Goal: Find specific page/section: Find specific page/section

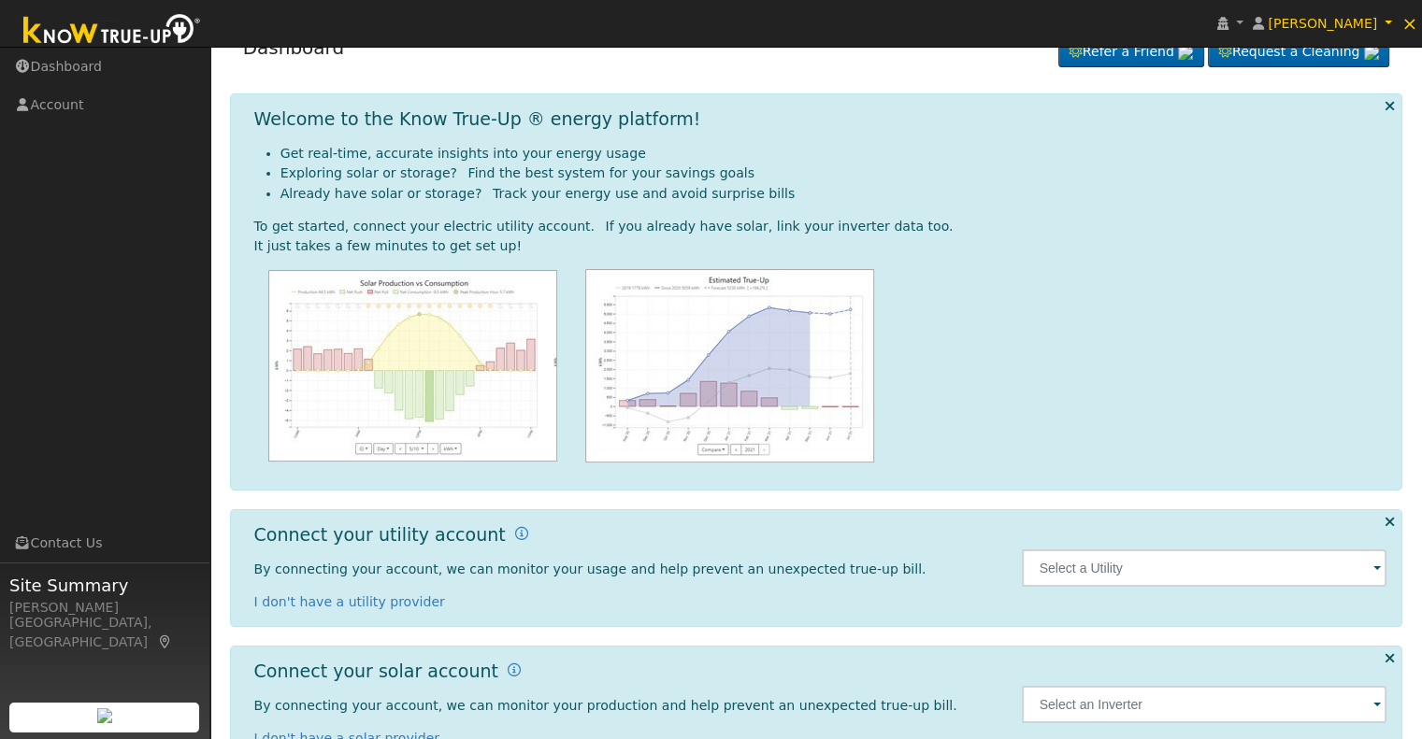
scroll to position [84, 0]
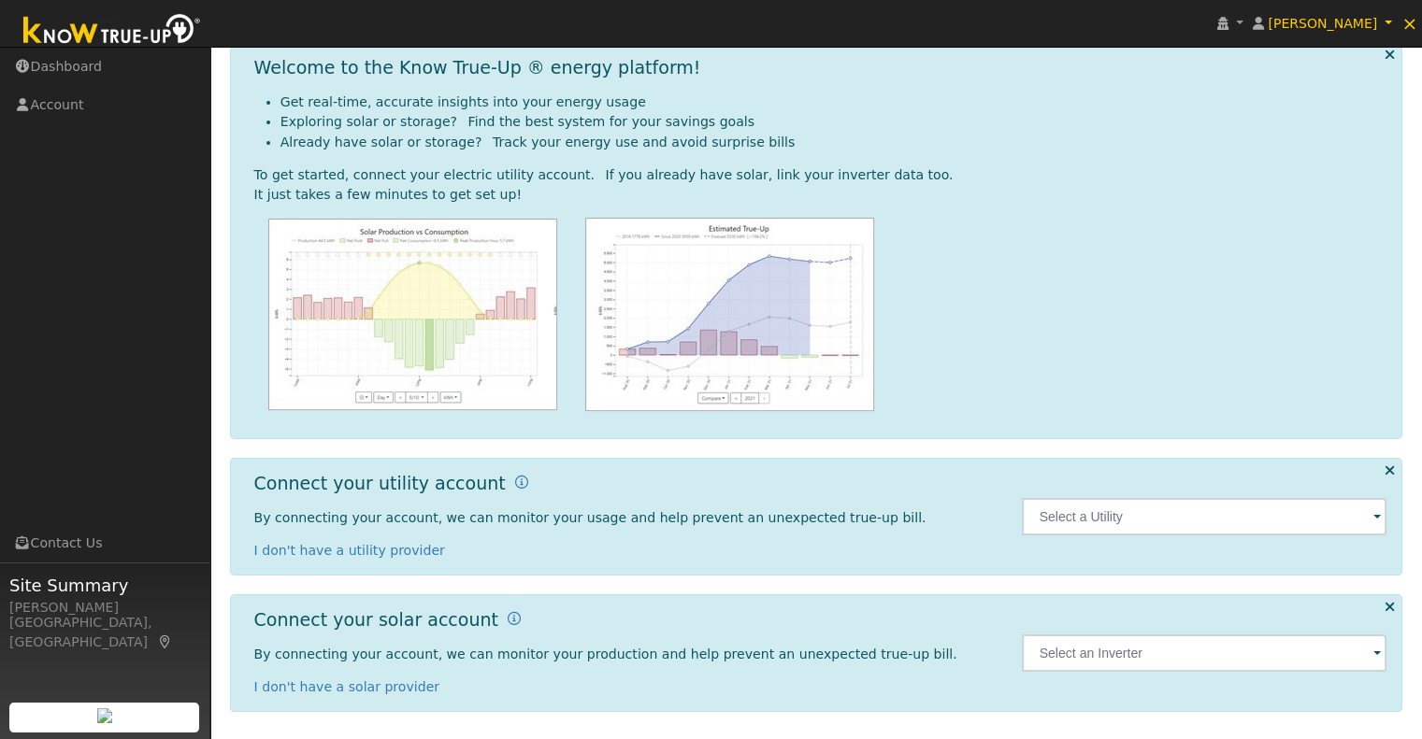
click at [1378, 517] on span at bounding box center [1376, 518] width 7 height 21
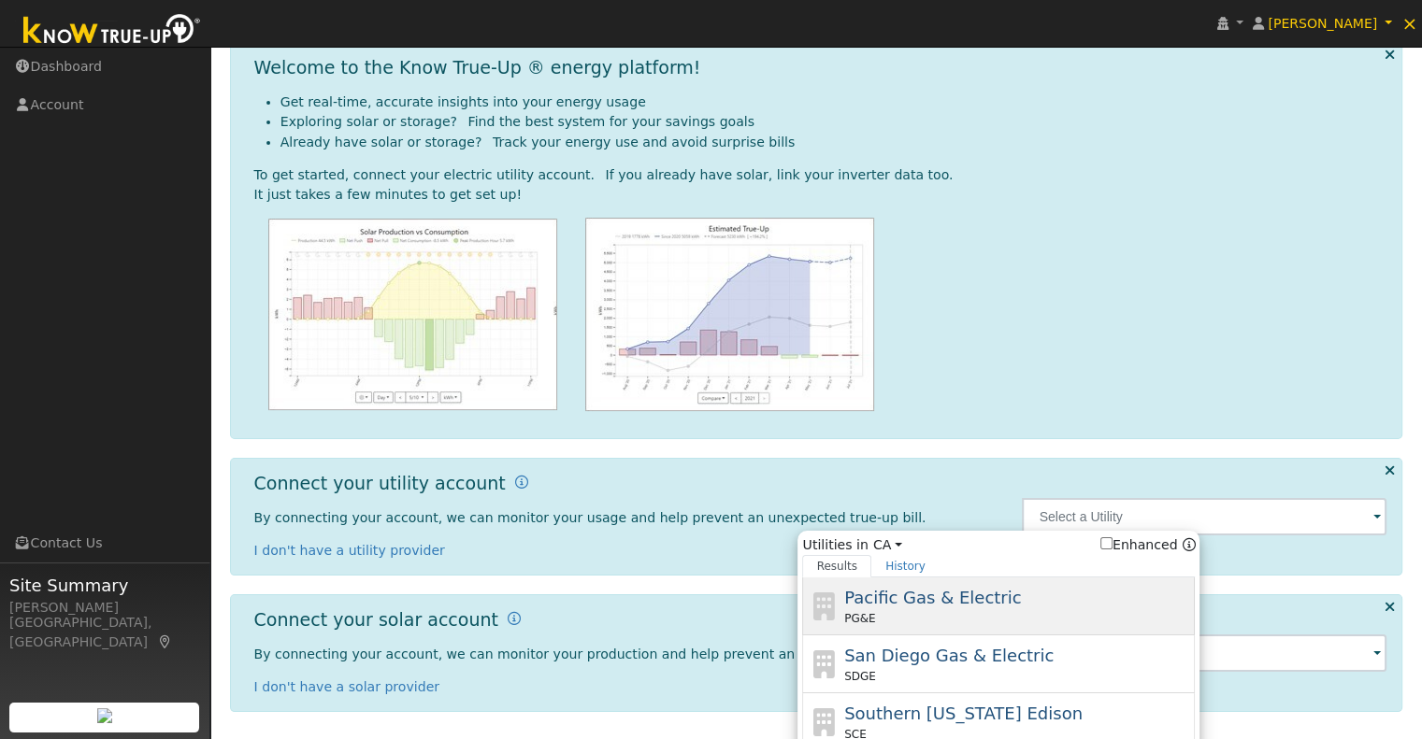
click at [918, 596] on span "Pacific Gas & Electric" at bounding box center [932, 598] width 177 height 20
type input "PG&E"
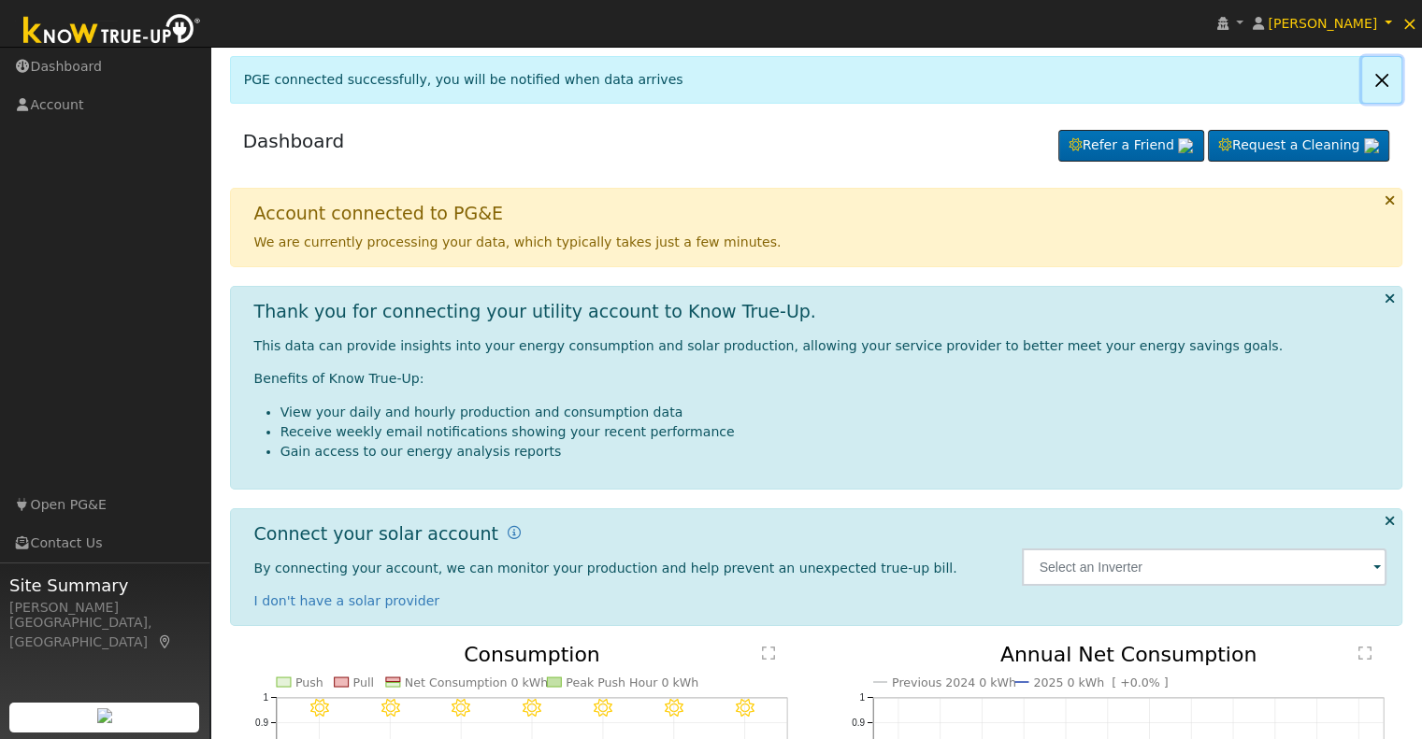
click at [1383, 78] on link at bounding box center [1381, 80] width 39 height 46
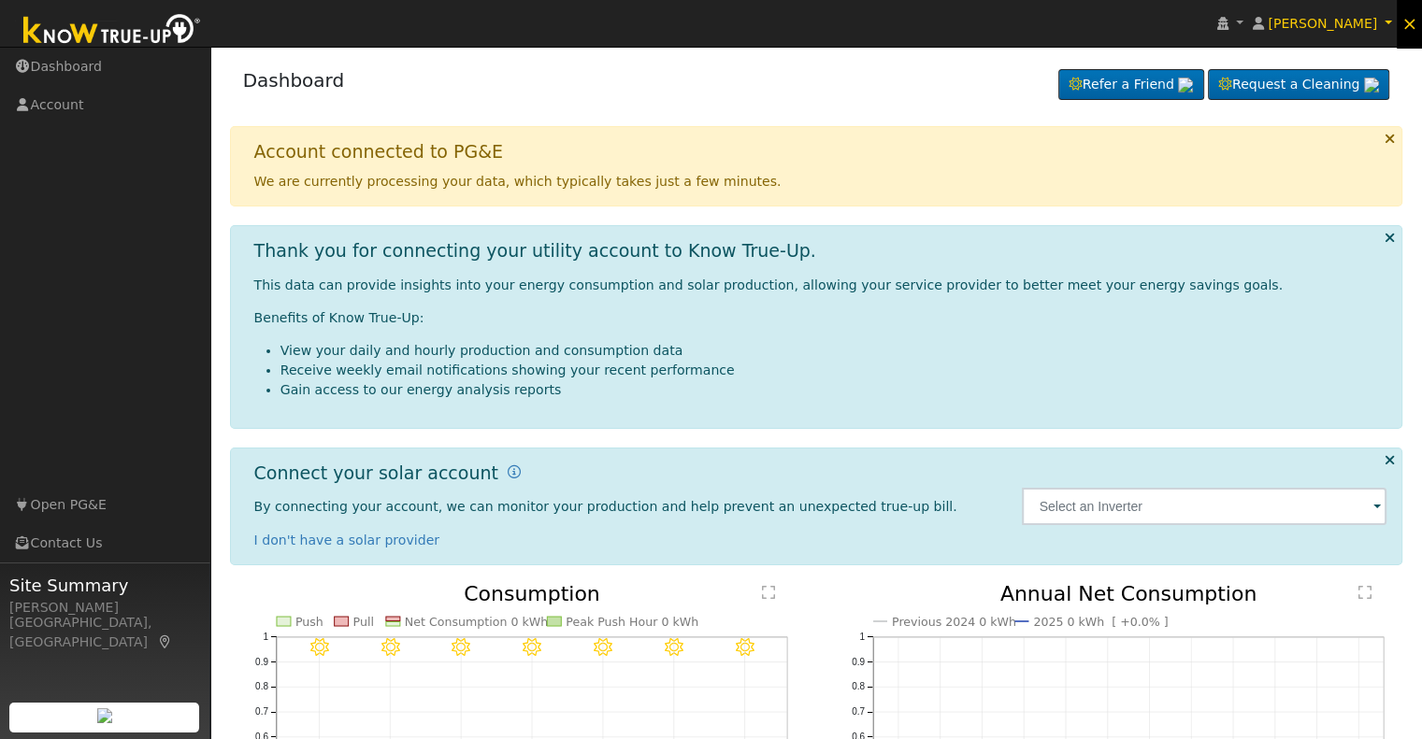
click at [1411, 25] on span "×" at bounding box center [1409, 23] width 16 height 22
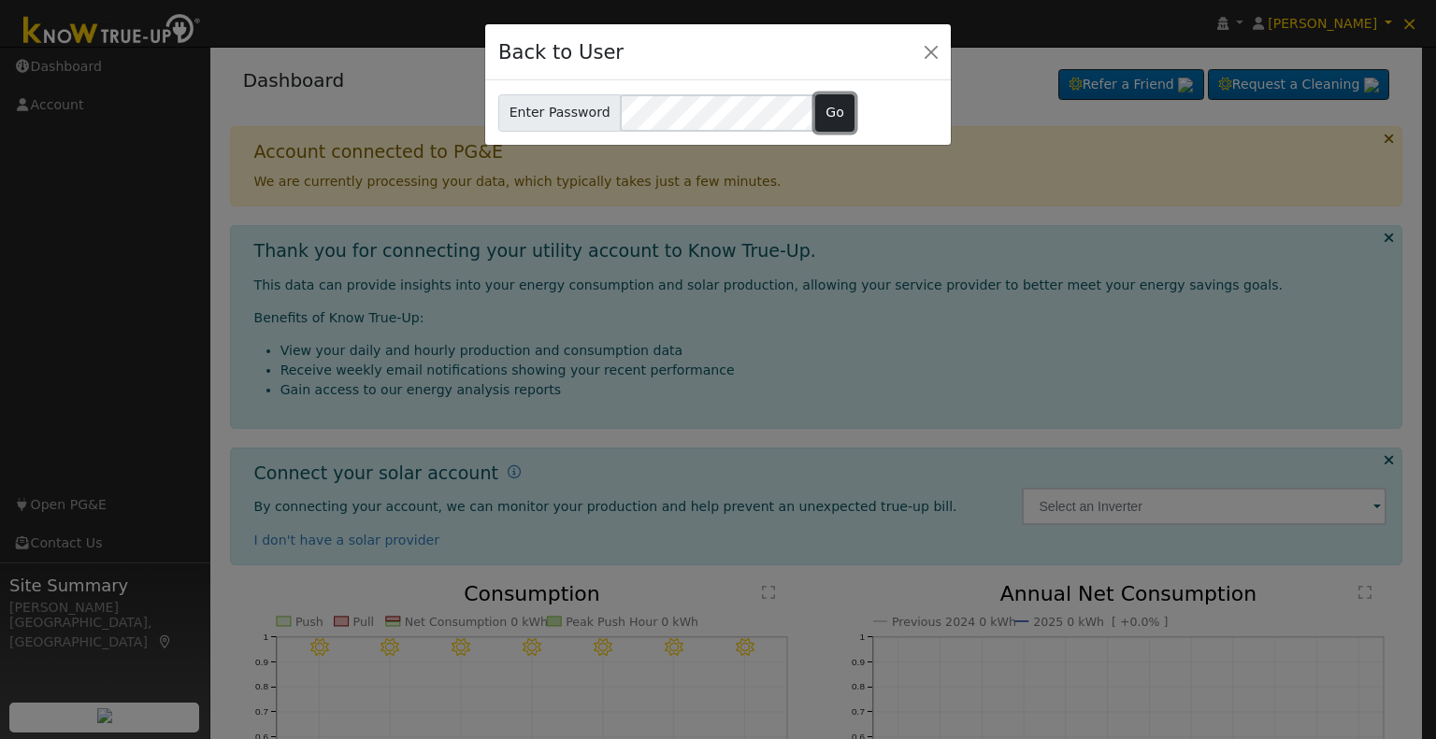
click at [826, 117] on button "Go" at bounding box center [835, 112] width 40 height 37
